Goal: Information Seeking & Learning: Learn about a topic

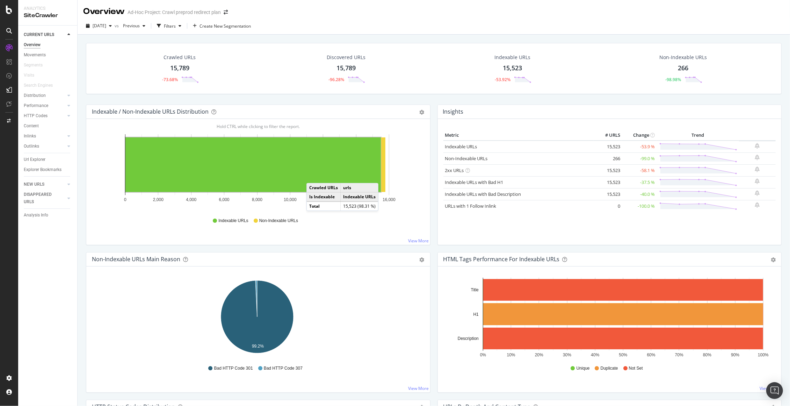
scroll to position [210, 0]
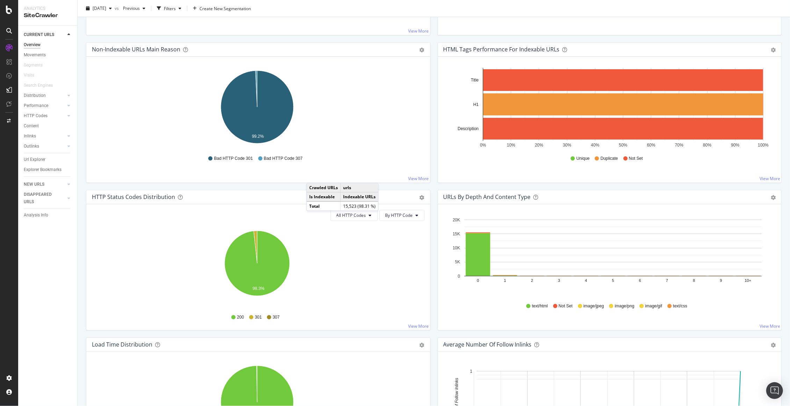
click at [355, 267] on icon "98.3%" at bounding box center [257, 266] width 330 height 81
click at [593, 197] on div "URLs by Depth and Content Type" at bounding box center [602, 196] width 317 height 7
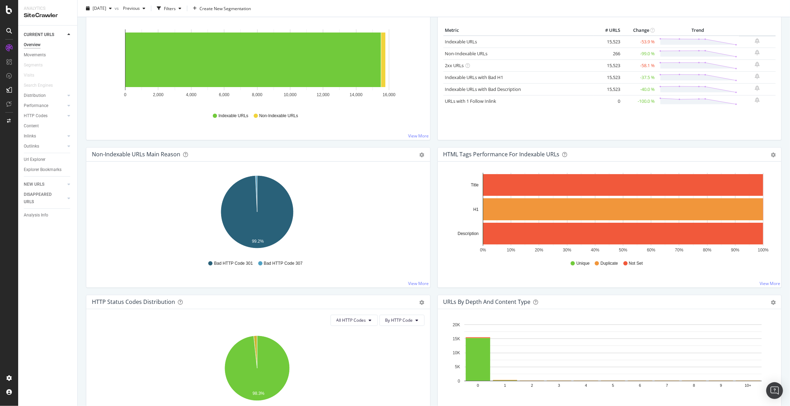
scroll to position [0, 0]
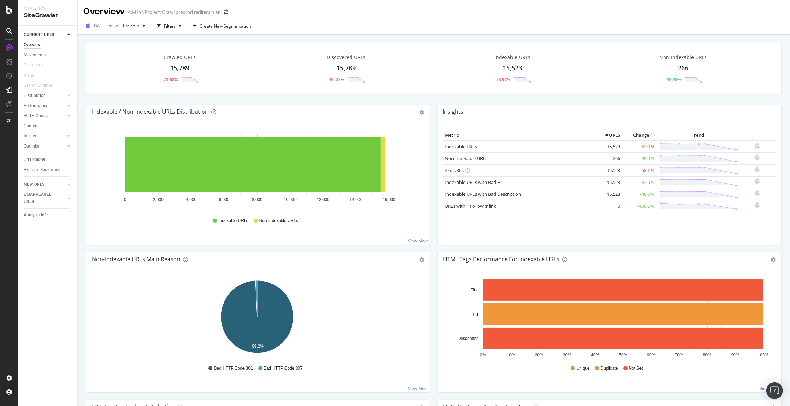
click at [115, 26] on div "button" at bounding box center [110, 26] width 8 height 4
click at [108, 50] on div "[DATE]" at bounding box center [111, 53] width 36 height 6
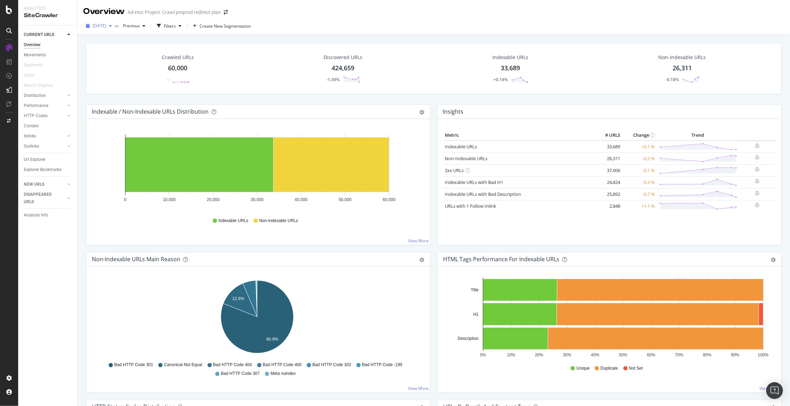
click at [115, 27] on div "button" at bounding box center [110, 26] width 8 height 4
click at [115, 41] on div "[DATE]" at bounding box center [111, 40] width 36 height 6
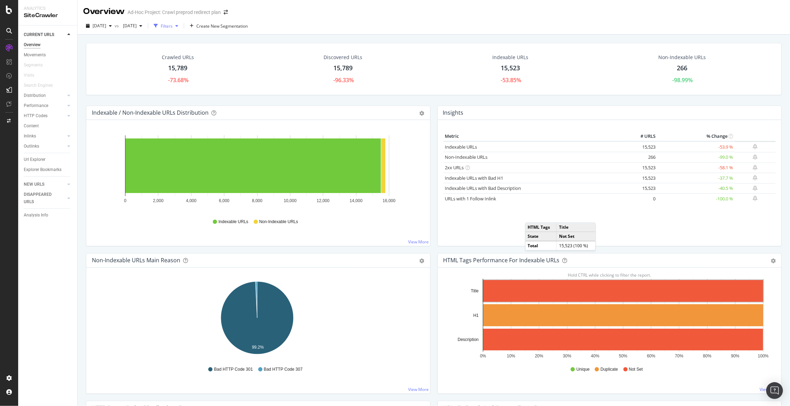
click at [181, 26] on div "button" at bounding box center [177, 26] width 8 height 4
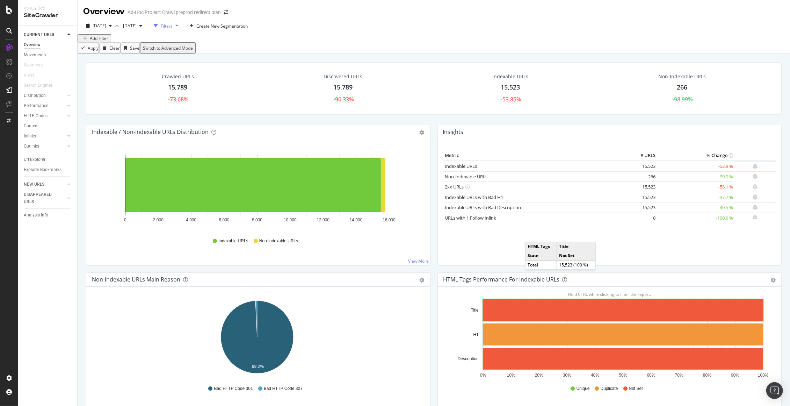
click at [181, 26] on div "button" at bounding box center [177, 26] width 8 height 4
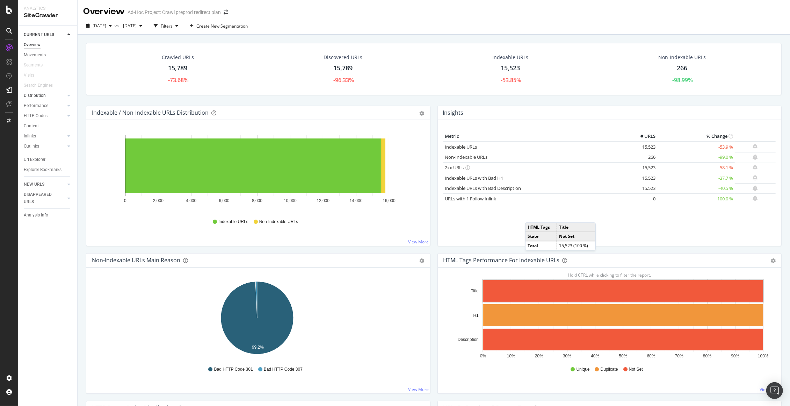
click at [48, 98] on link "Distribution" at bounding box center [45, 95] width 42 height 7
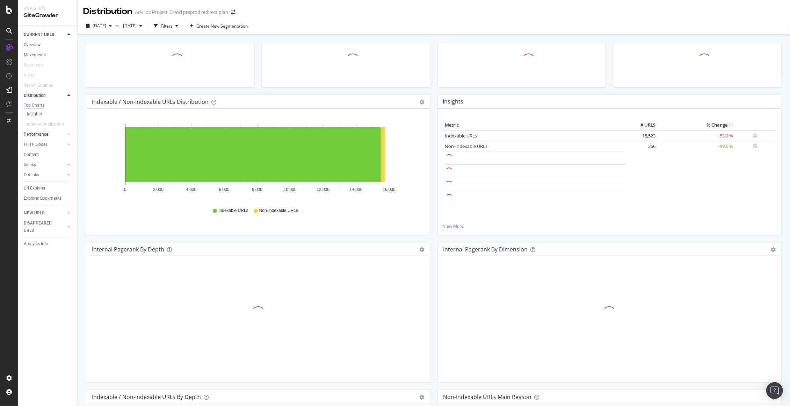
click at [48, 135] on link "Performance" at bounding box center [45, 134] width 42 height 7
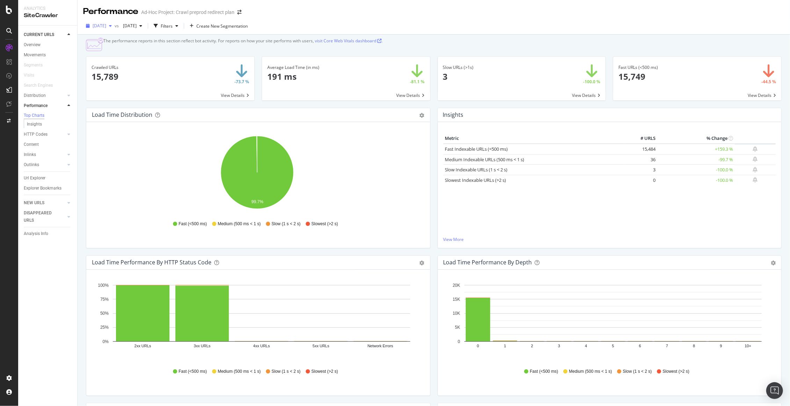
click at [115, 24] on div "button" at bounding box center [110, 26] width 8 height 4
click at [108, 52] on div "[DATE]" at bounding box center [111, 53] width 36 height 6
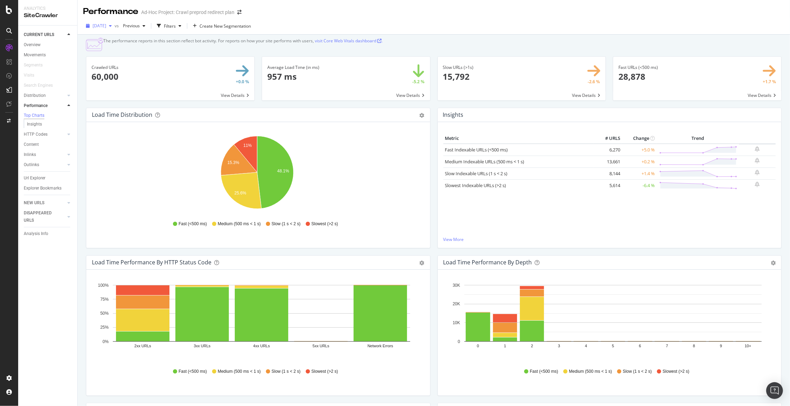
click at [115, 24] on div "button" at bounding box center [110, 26] width 8 height 4
click at [112, 42] on div "[DATE]" at bounding box center [111, 40] width 36 height 6
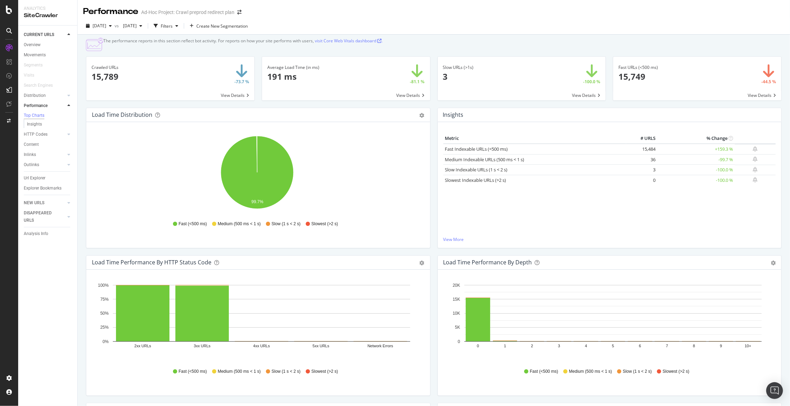
click at [754, 100] on span at bounding box center [697, 79] width 168 height 44
click at [142, 24] on icon "button" at bounding box center [140, 26] width 3 height 4
click at [165, 36] on div "[DATE] 60.0K URLs" at bounding box center [172, 40] width 83 height 10
click at [148, 25] on div "button" at bounding box center [144, 26] width 8 height 4
click at [275, 25] on div "[DATE] vs Previous Filters Create New Segmentation" at bounding box center [434, 27] width 713 height 14
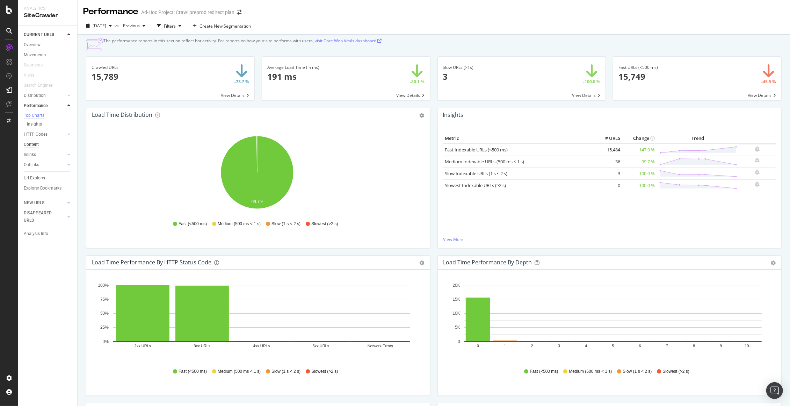
click at [38, 144] on div "Content" at bounding box center [31, 144] width 15 height 7
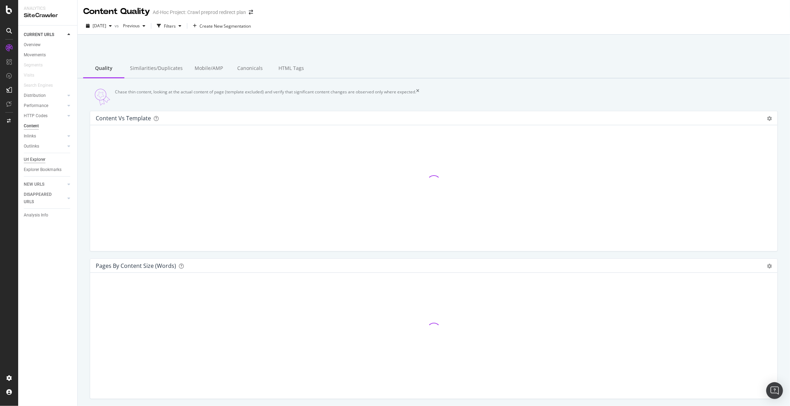
click at [36, 160] on div "Url Explorer" at bounding box center [35, 159] width 22 height 7
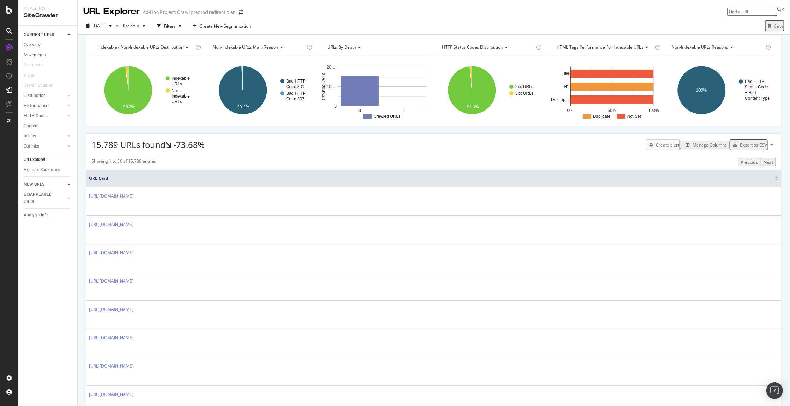
click at [69, 184] on icon at bounding box center [68, 184] width 3 height 4
click at [69, 84] on icon at bounding box center [68, 85] width 3 height 4
click at [52, 135] on link "HTTP Codes" at bounding box center [45, 135] width 42 height 7
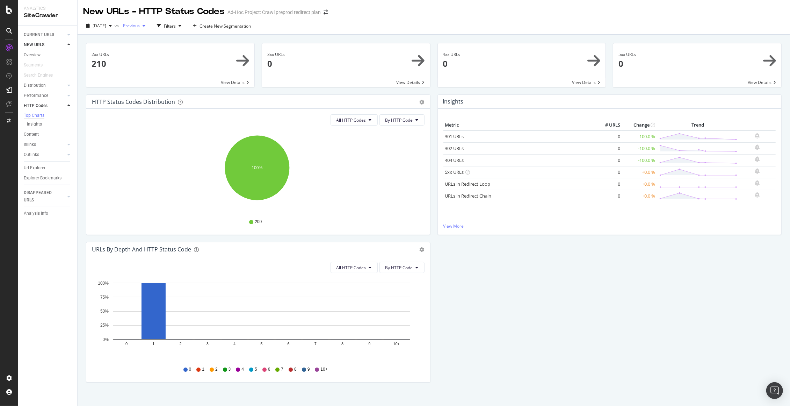
click at [145, 24] on icon "button" at bounding box center [144, 26] width 3 height 4
click at [159, 38] on div "[DATE]" at bounding box center [153, 40] width 35 height 6
click at [145, 25] on icon "button" at bounding box center [144, 26] width 3 height 4
click at [159, 64] on div "[DATE]" at bounding box center [154, 64] width 36 height 6
click at [410, 117] on span "By HTTP Code" at bounding box center [400, 120] width 28 height 6
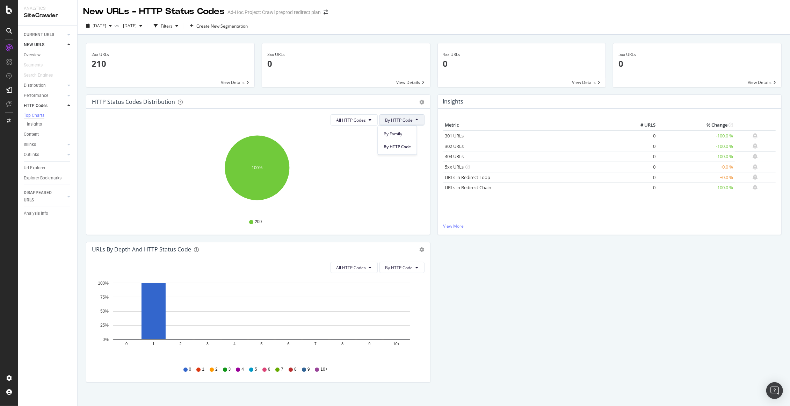
click at [410, 117] on span "By HTTP Code" at bounding box center [400, 120] width 28 height 6
click at [369, 116] on button "All HTTP Codes" at bounding box center [354, 119] width 47 height 11
click at [344, 184] on span "4xx family" at bounding box center [353, 185] width 35 height 6
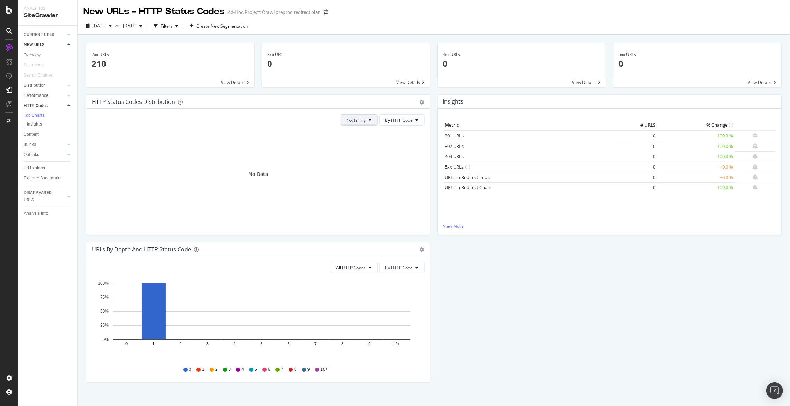
click at [371, 117] on button "4xx family" at bounding box center [359, 119] width 37 height 11
click at [368, 131] on span "All HTTP Codes" at bounding box center [362, 133] width 35 height 6
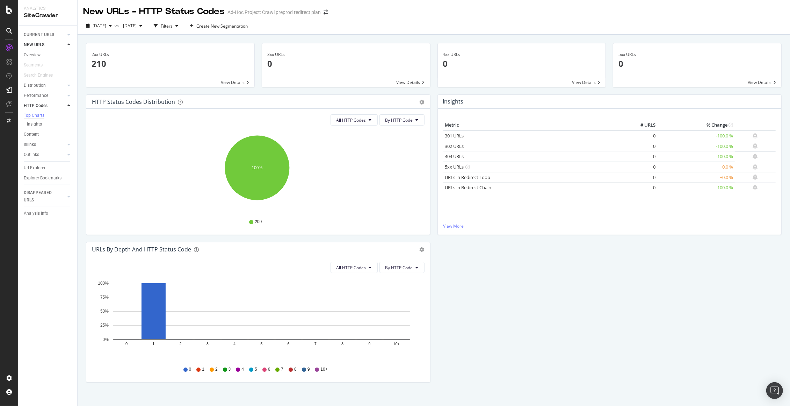
click at [367, 156] on icon "100%" at bounding box center [257, 171] width 330 height 81
click at [573, 82] on span at bounding box center [522, 65] width 168 height 44
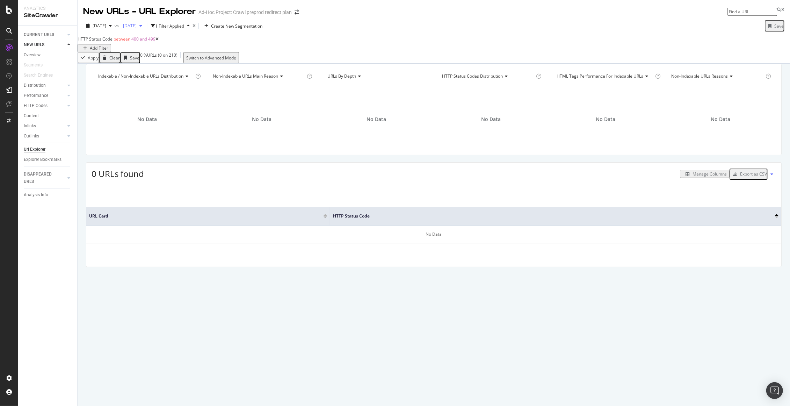
click at [142, 24] on icon "button" at bounding box center [140, 26] width 3 height 4
click at [115, 23] on div "[DATE]" at bounding box center [98, 26] width 31 height 10
click at [116, 51] on div "[DATE]" at bounding box center [111, 53] width 36 height 6
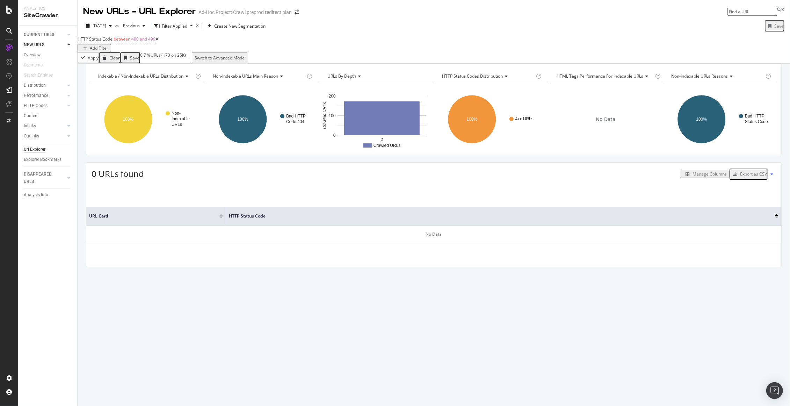
click at [159, 41] on icon at bounding box center [157, 39] width 3 height 4
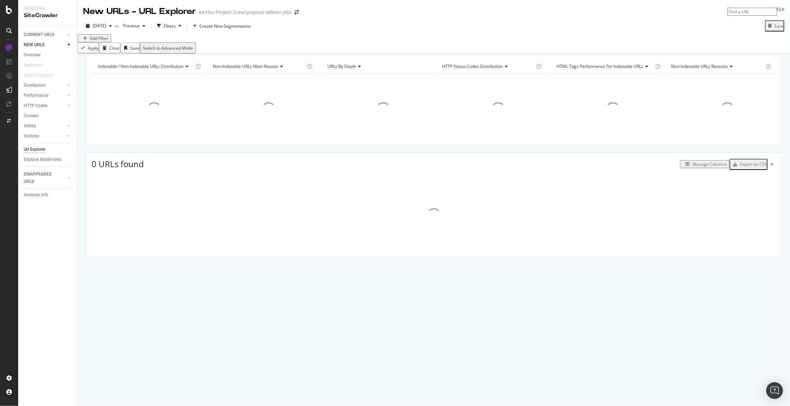
click at [106, 41] on div "Add Filter" at bounding box center [99, 38] width 19 height 6
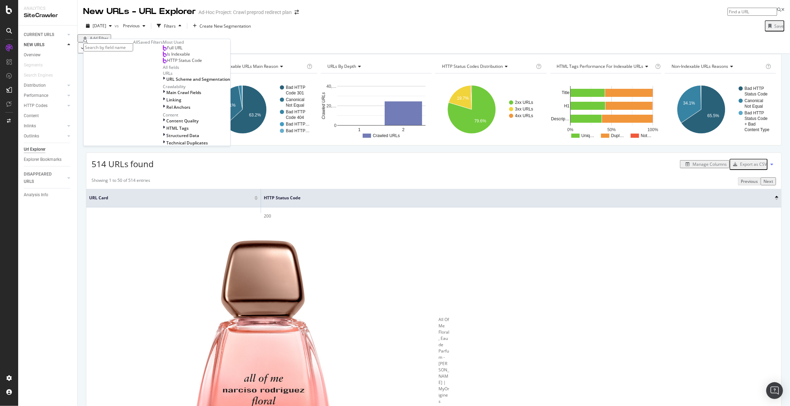
scroll to position [50, 0]
click at [244, 42] on div "Add Filter" at bounding box center [434, 38] width 713 height 8
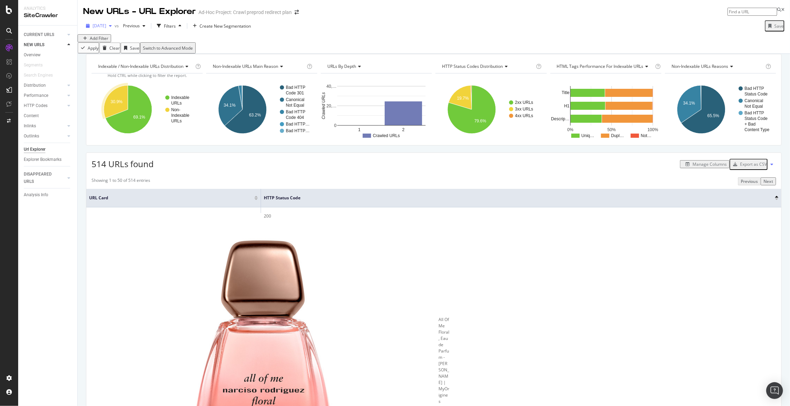
click at [115, 25] on div "button" at bounding box center [110, 26] width 8 height 4
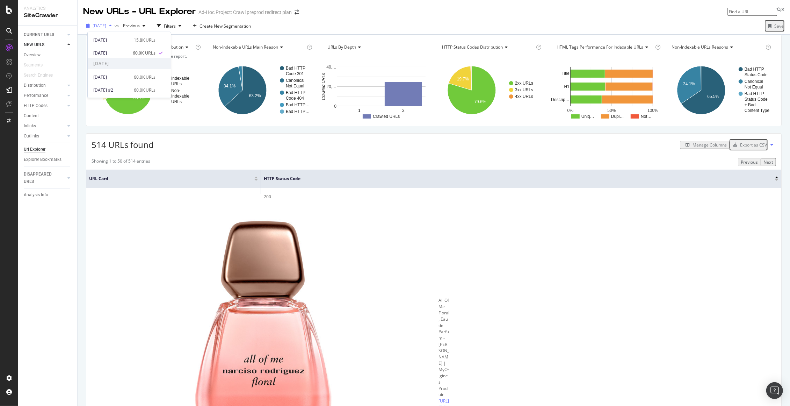
click at [115, 25] on div "button" at bounding box center [110, 26] width 8 height 4
click at [127, 42] on div "[DATE]" at bounding box center [111, 40] width 36 height 6
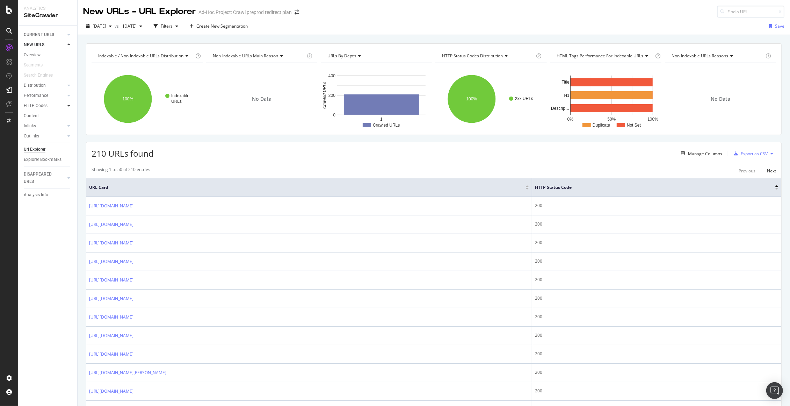
click at [70, 106] on icon at bounding box center [68, 105] width 3 height 4
click at [47, 114] on div "Top Charts" at bounding box center [37, 115] width 21 height 7
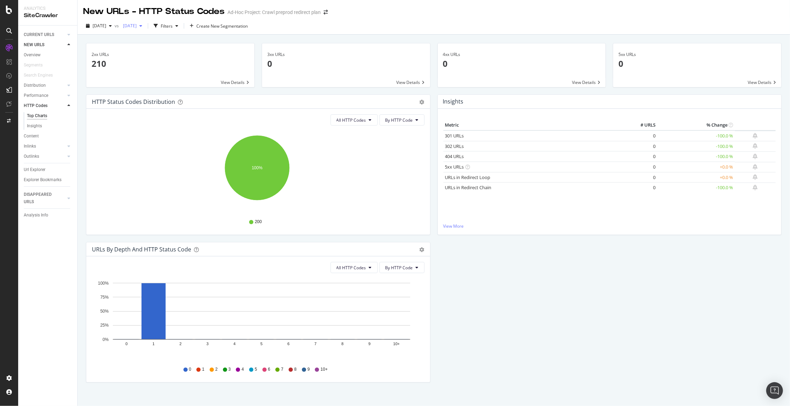
click at [145, 24] on div "button" at bounding box center [141, 26] width 8 height 4
click at [178, 78] on div "60.0K URLs" at bounding box center [188, 77] width 22 height 6
click at [151, 27] on div "button" at bounding box center [147, 26] width 8 height 4
click at [164, 38] on div "2025 Sep. 1st" at bounding box center [154, 40] width 36 height 6
click at [112, 26] on icon "button" at bounding box center [110, 26] width 3 height 4
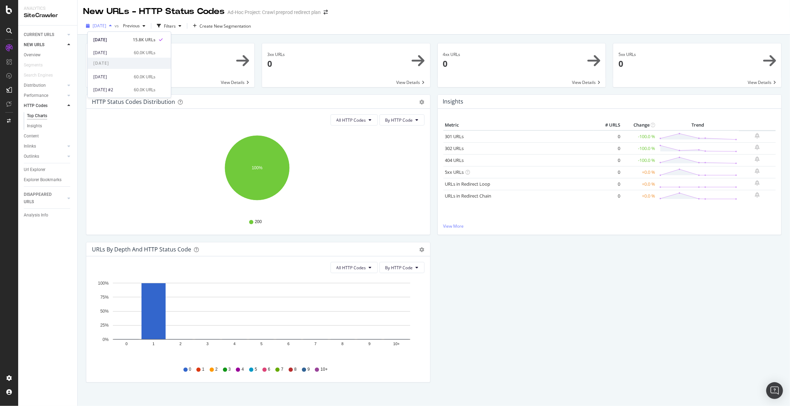
click at [112, 26] on icon "button" at bounding box center [110, 26] width 3 height 4
click at [42, 122] on link "Insights" at bounding box center [49, 125] width 45 height 7
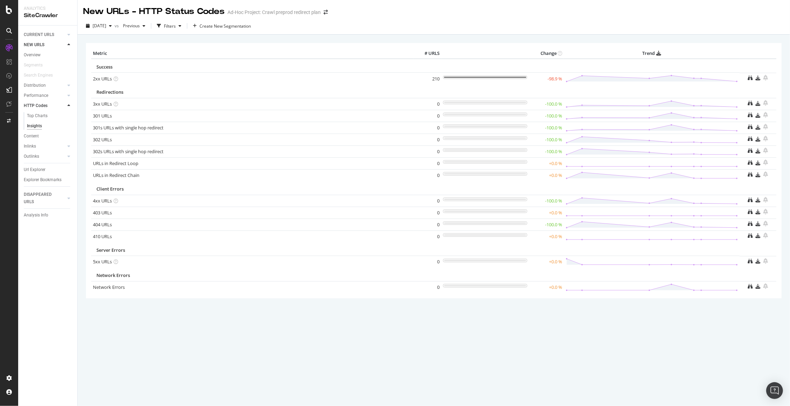
click at [211, 319] on div "× Metric # URLS Change Trend Success 2xx URLs 210 -98.9 % Redirections 3xx URLs" at bounding box center [434, 180] width 696 height 285
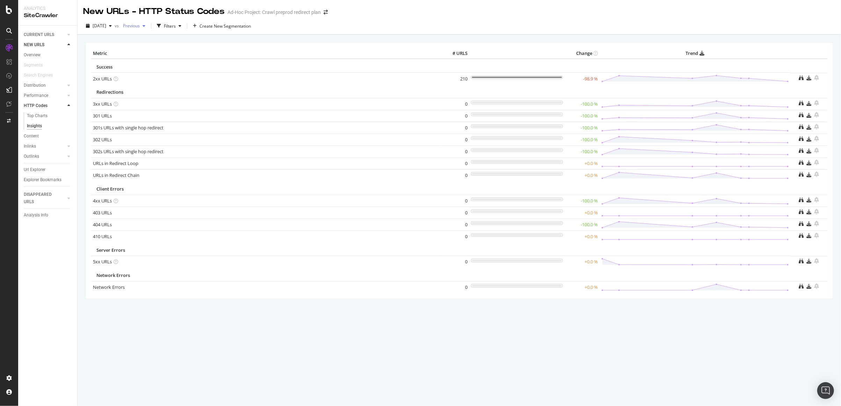
click at [148, 24] on div "button" at bounding box center [144, 26] width 8 height 4
click at [160, 67] on div "2025 Aug. 29th 60.0K URLs" at bounding box center [172, 64] width 83 height 10
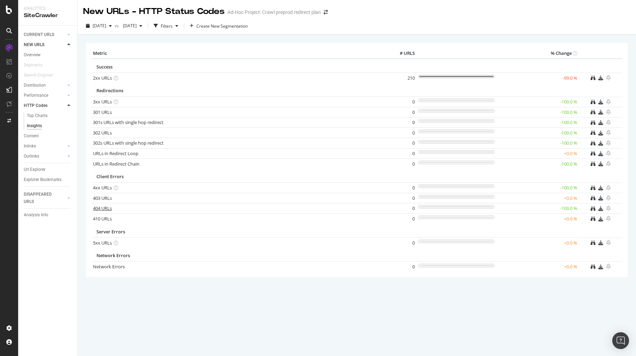
click at [96, 206] on link "404 URLs" at bounding box center [102, 208] width 19 height 6
click at [37, 126] on div "Insights" at bounding box center [34, 125] width 15 height 7
click at [34, 125] on div "Insights" at bounding box center [34, 125] width 15 height 7
click at [106, 208] on link "404 URLs" at bounding box center [102, 208] width 19 height 6
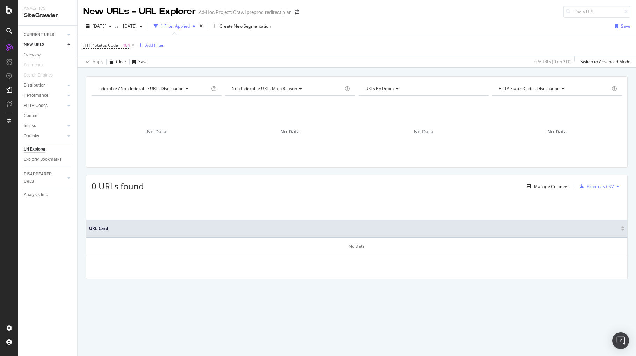
click at [369, 88] on span "URLs by Depth" at bounding box center [379, 89] width 29 height 6
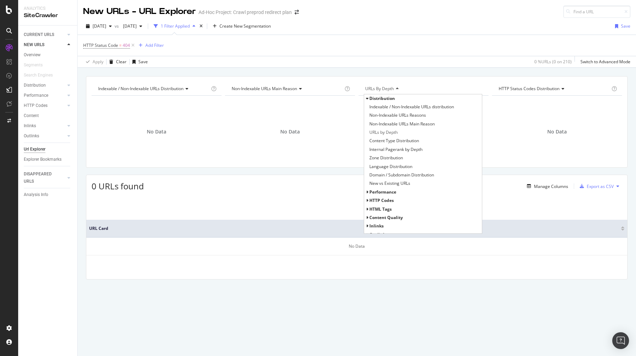
click at [369, 88] on span "URLs by Depth" at bounding box center [379, 89] width 29 height 6
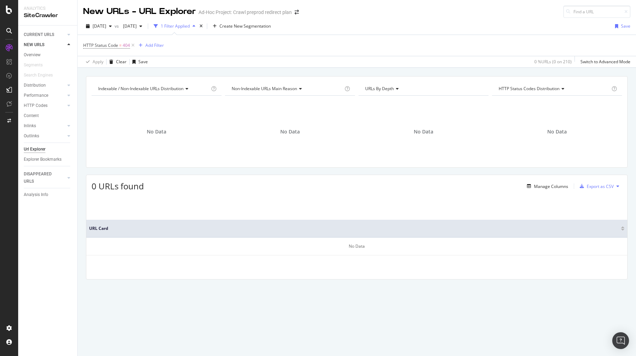
click at [30, 147] on div "Url Explorer" at bounding box center [35, 149] width 22 height 7
drag, startPoint x: 227, startPoint y: 159, endPoint x: 196, endPoint y: 156, distance: 31.3
click at [227, 159] on div "No Data" at bounding box center [290, 131] width 130 height 61
